Goal: Task Accomplishment & Management: Use online tool/utility

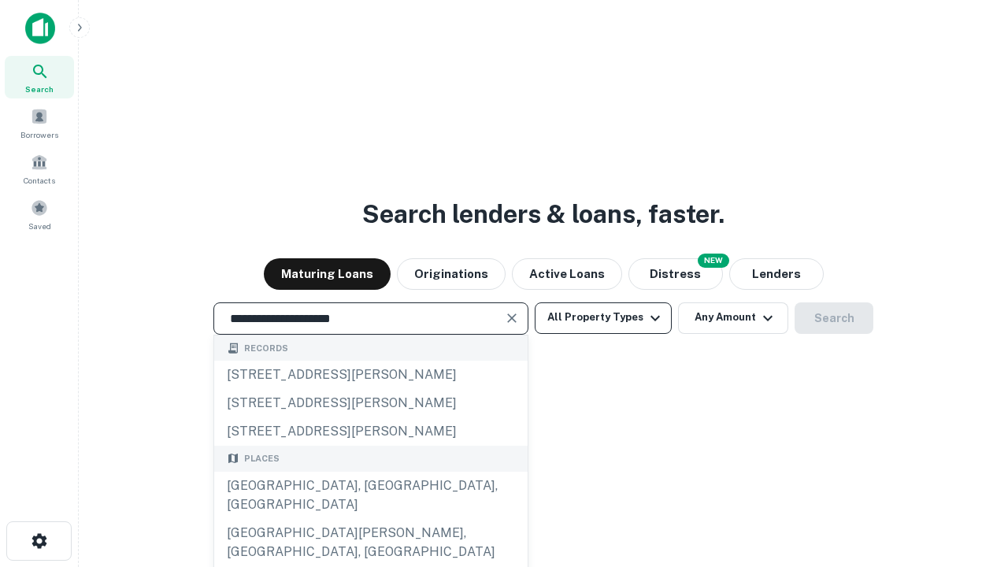
click at [603, 317] on button "All Property Types" at bounding box center [603, 318] width 137 height 32
type input "**********"
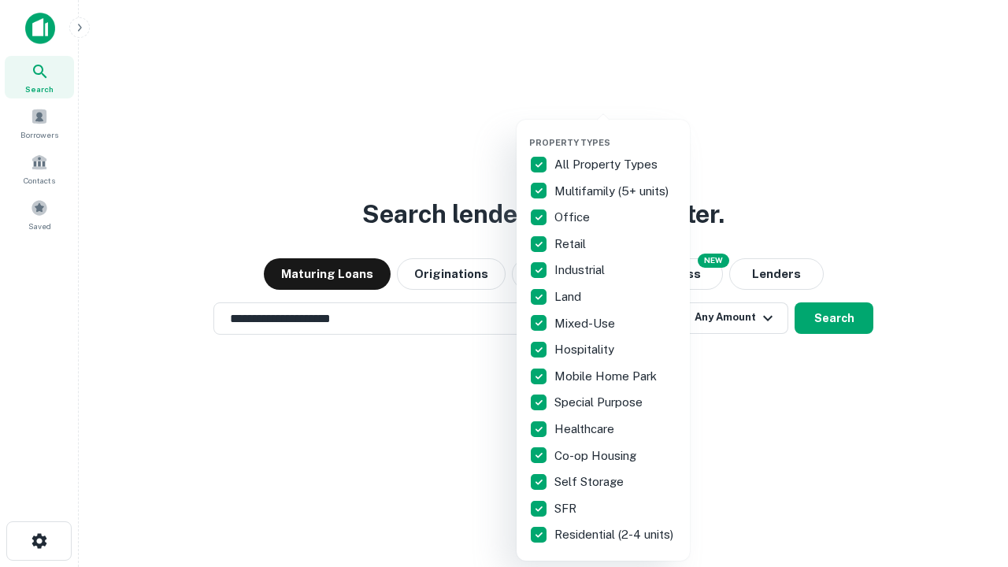
click at [616, 132] on button "button" at bounding box center [615, 132] width 173 height 1
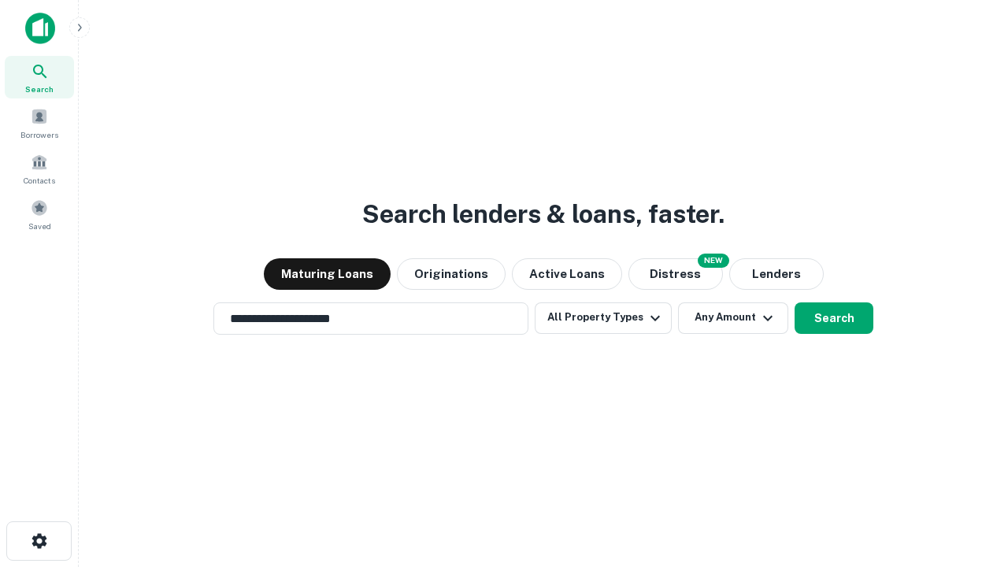
scroll to position [9, 190]
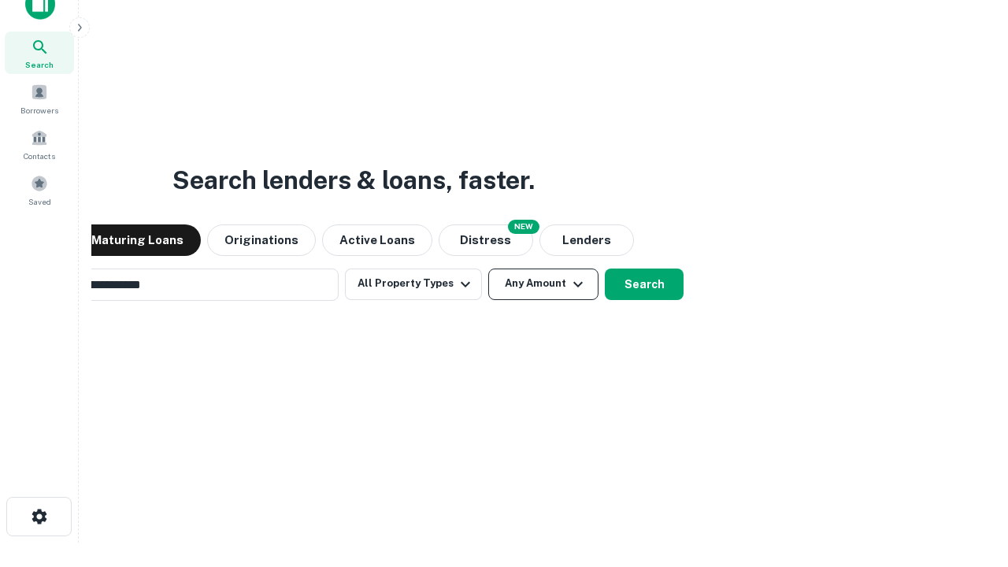
click at [488, 269] on button "Any Amount" at bounding box center [543, 285] width 110 height 32
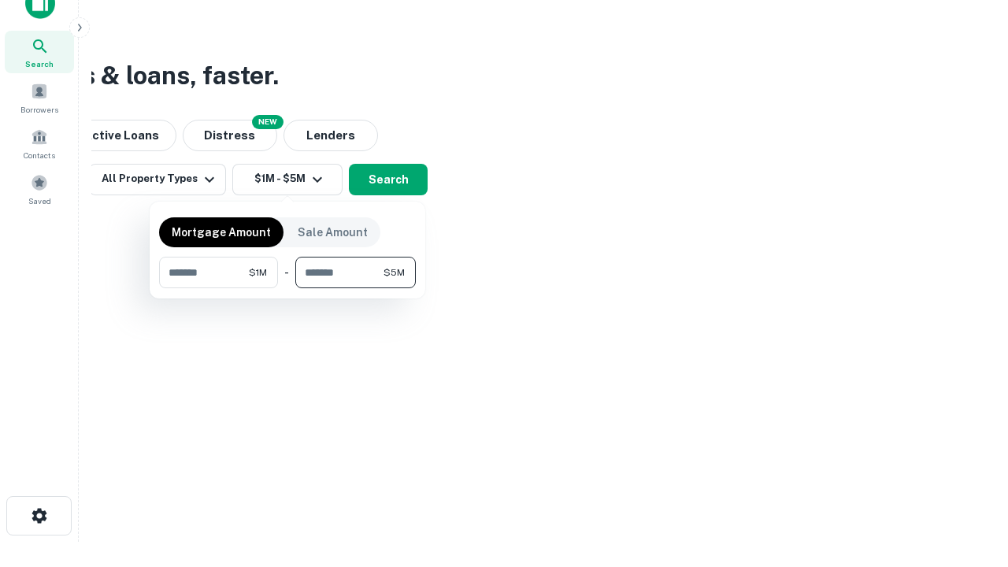
type input "*******"
click at [287, 288] on button "button" at bounding box center [287, 288] width 257 height 1
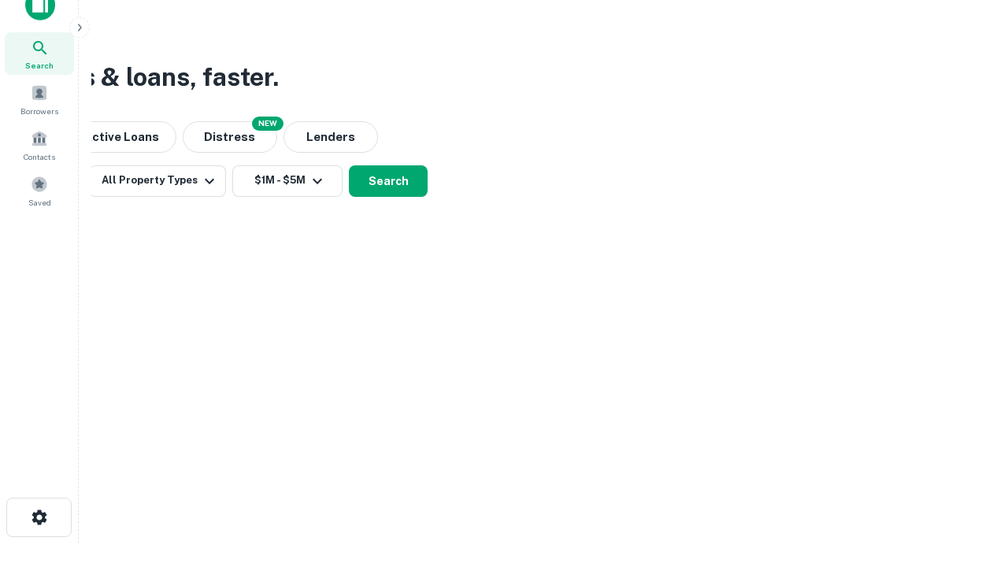
scroll to position [9, 291]
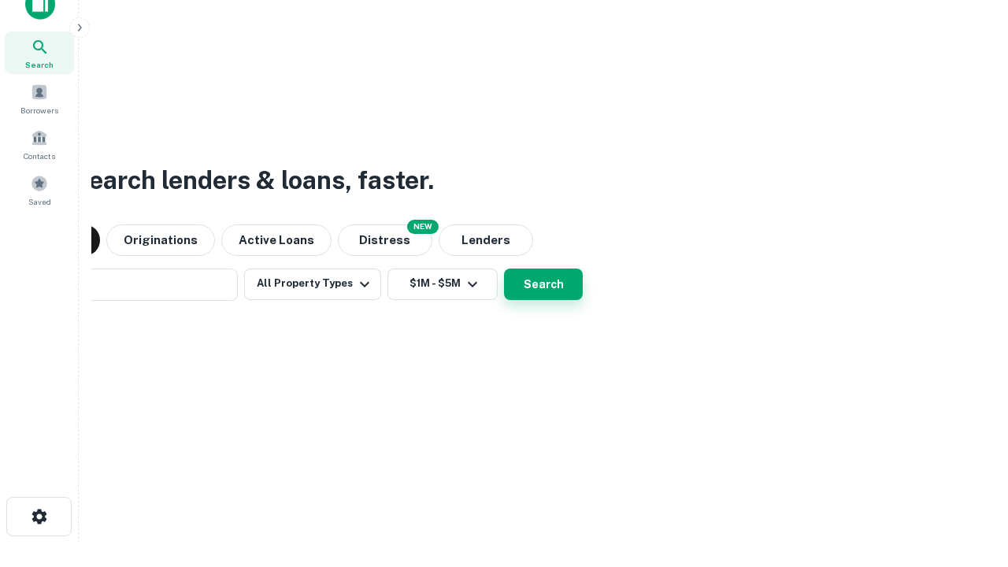
click at [504, 269] on button "Search" at bounding box center [543, 285] width 79 height 32
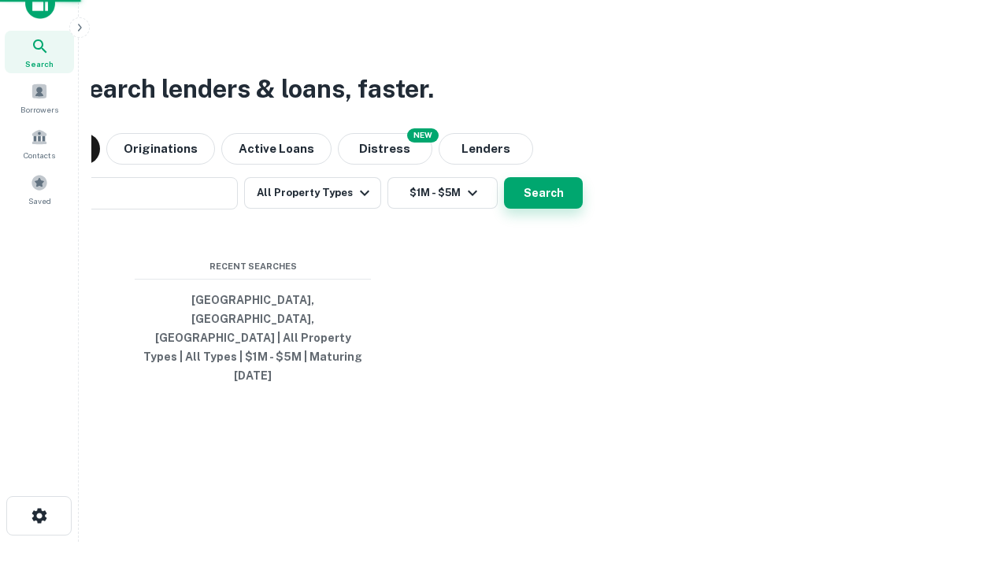
scroll to position [42, 446]
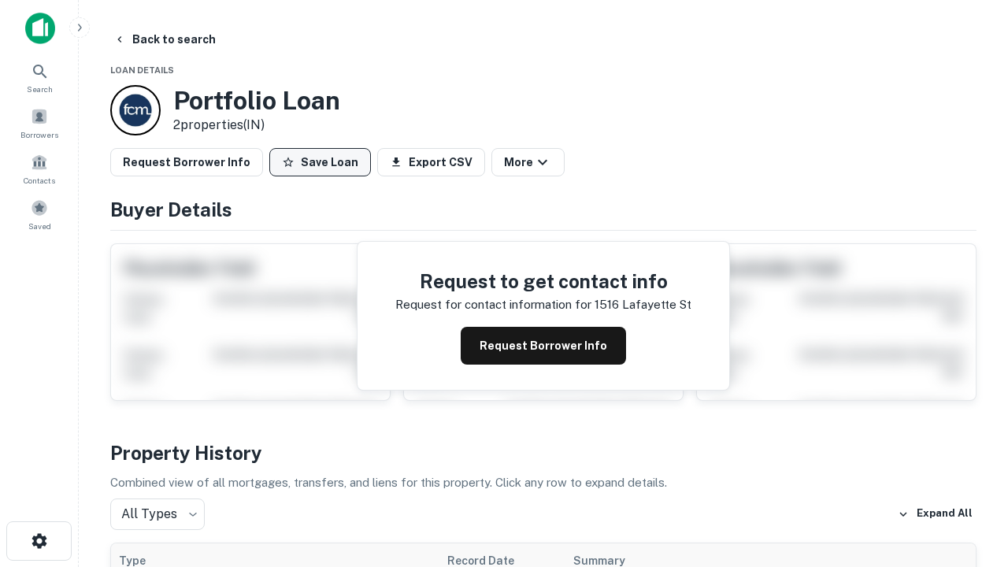
click at [320, 162] on button "Save Loan" at bounding box center [320, 162] width 102 height 28
click at [324, 162] on button "Loan Saved" at bounding box center [323, 162] width 109 height 28
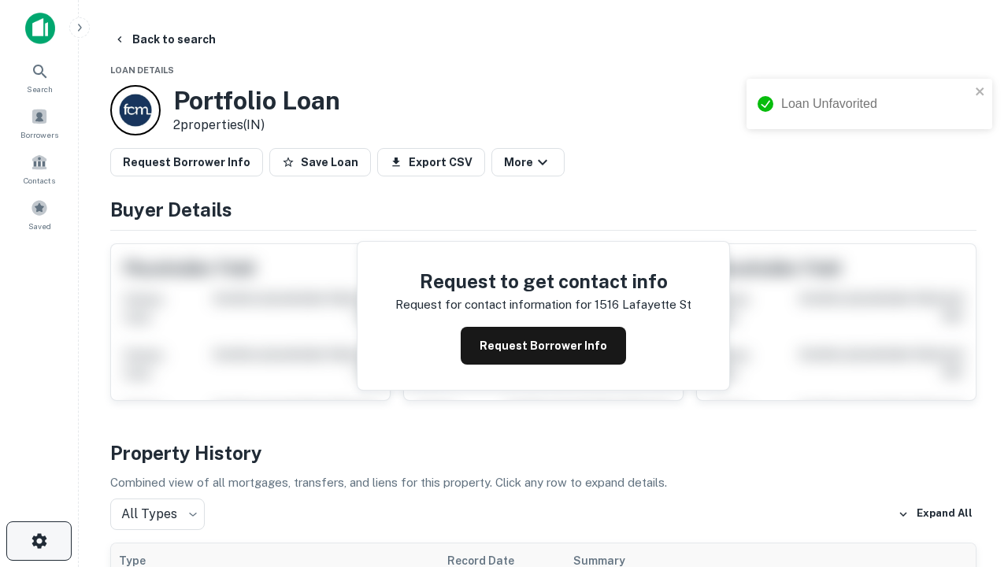
click at [39, 541] on icon "button" at bounding box center [39, 541] width 19 height 19
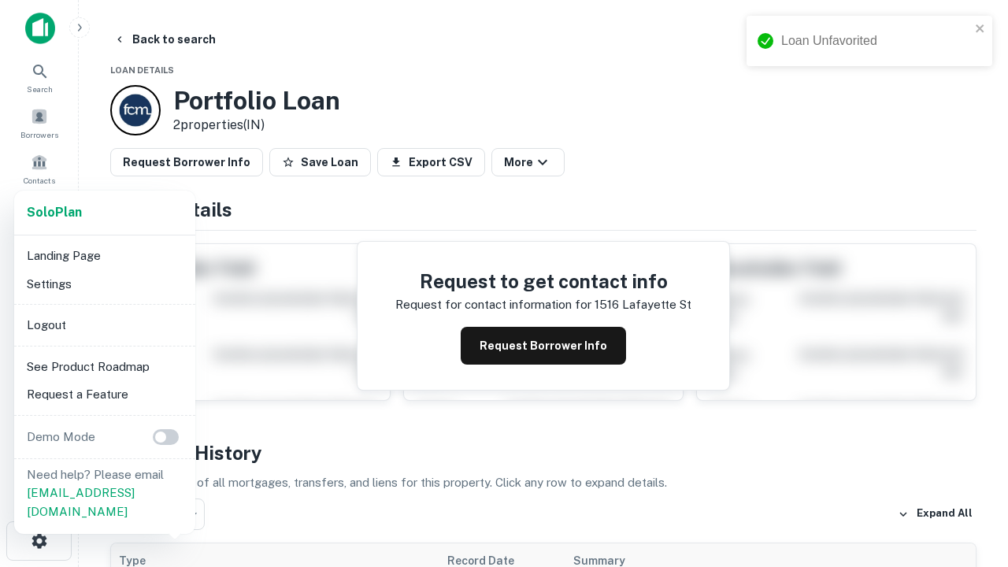
click at [104, 324] on li "Logout" at bounding box center [104, 325] width 169 height 28
